Goal: Information Seeking & Learning: Compare options

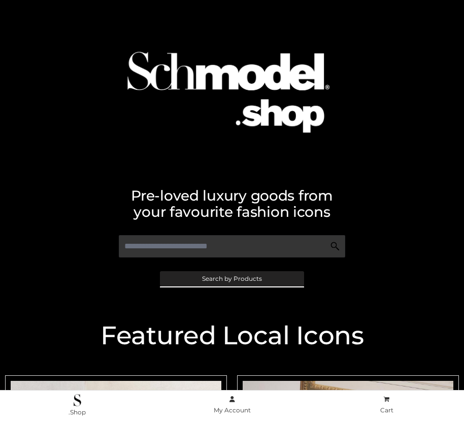
click at [232, 278] on span "Search by Products" at bounding box center [232, 279] width 60 height 6
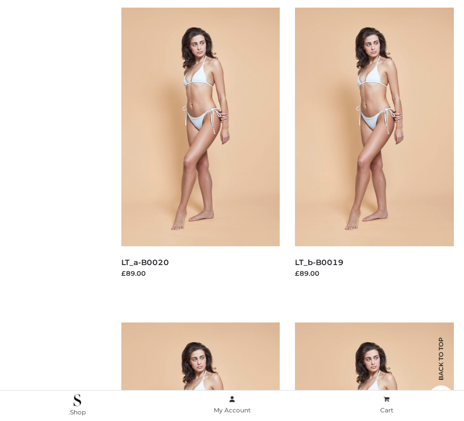
scroll to position [146, 0]
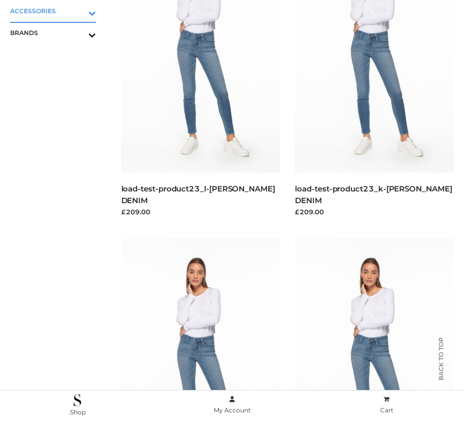
click at [78, 11] on icon "Toggle Submenu" at bounding box center [39, 13] width 114 height 12
click at [58, 54] on span "JEWELRY" at bounding box center [58, 55] width 76 height 12
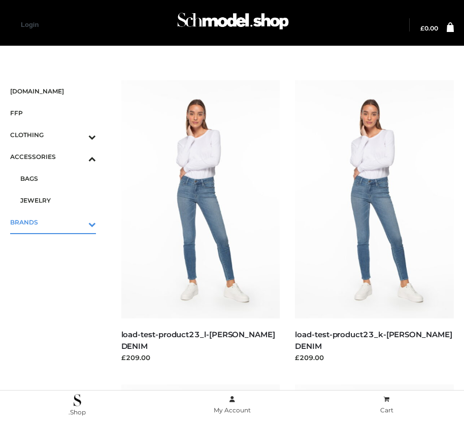
click at [78, 222] on icon "Toggle Submenu" at bounding box center [39, 224] width 114 height 12
click at [58, 200] on span "OPP SWIMWEAR" at bounding box center [58, 200] width 76 height 12
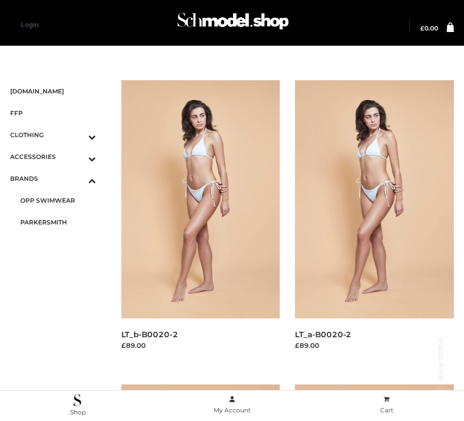
scroll to position [856, 0]
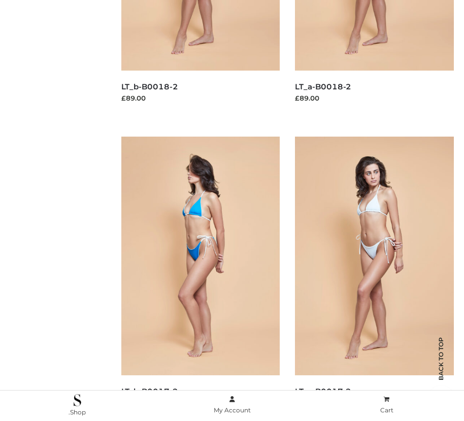
click at [200, 278] on img at bounding box center [200, 256] width 159 height 238
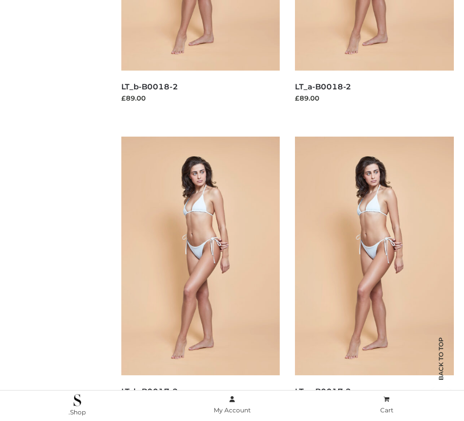
scroll to position [1464, 0]
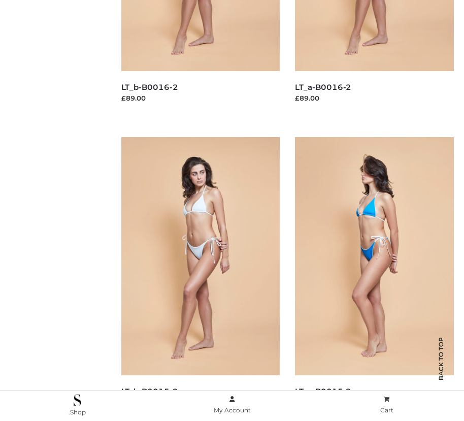
click at [374, 279] on img at bounding box center [374, 256] width 159 height 238
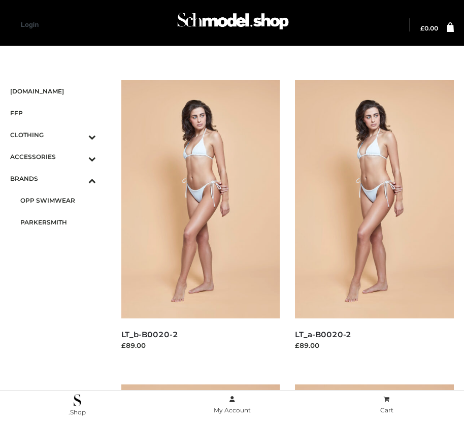
scroll to position [551, 0]
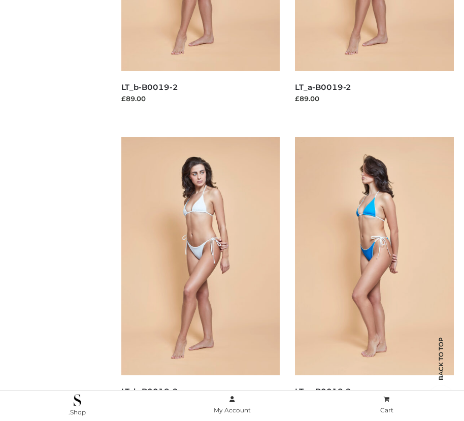
click at [374, 279] on img at bounding box center [374, 256] width 159 height 238
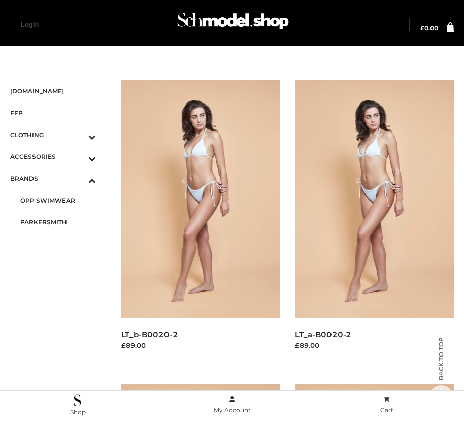
scroll to position [1464, 0]
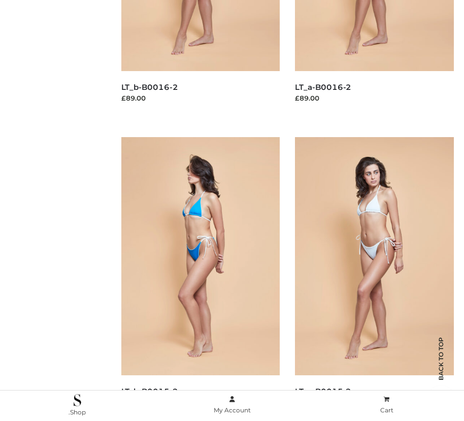
click at [200, 279] on img at bounding box center [200, 256] width 159 height 238
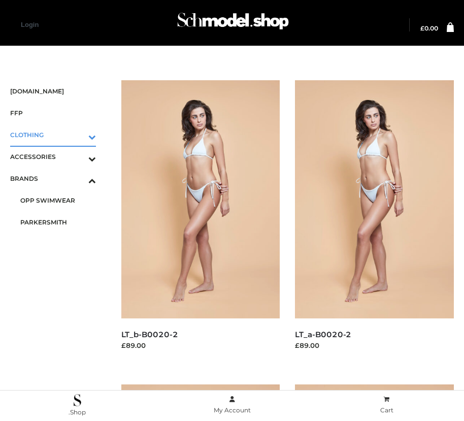
click at [78, 135] on icon "Toggle Submenu" at bounding box center [39, 137] width 114 height 12
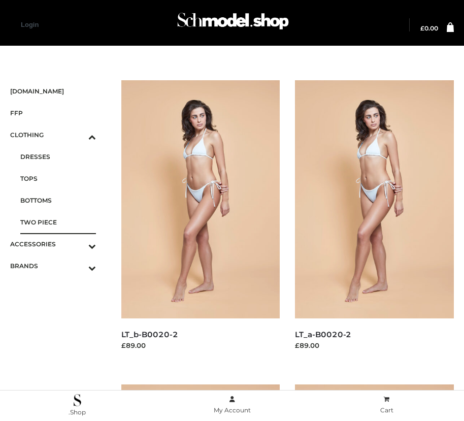
click at [58, 222] on span "TWO PIECE" at bounding box center [58, 222] width 76 height 12
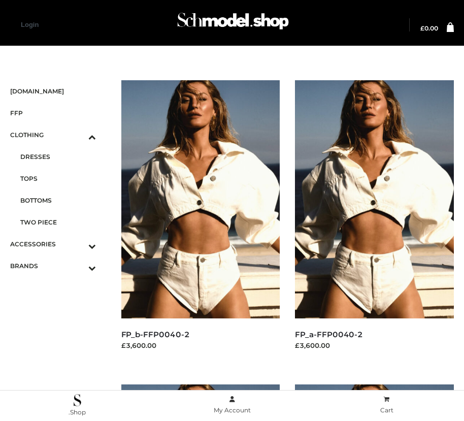
scroll to position [1464, 0]
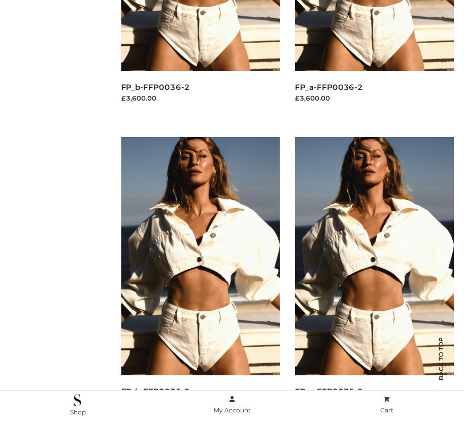
click at [200, 279] on img at bounding box center [200, 256] width 159 height 238
